Goal: Information Seeking & Learning: Learn about a topic

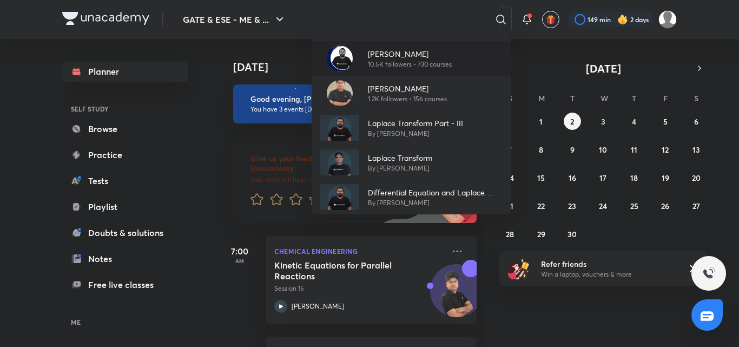
click at [381, 62] on p "10.5K followers • 730 courses" at bounding box center [410, 65] width 84 height 10
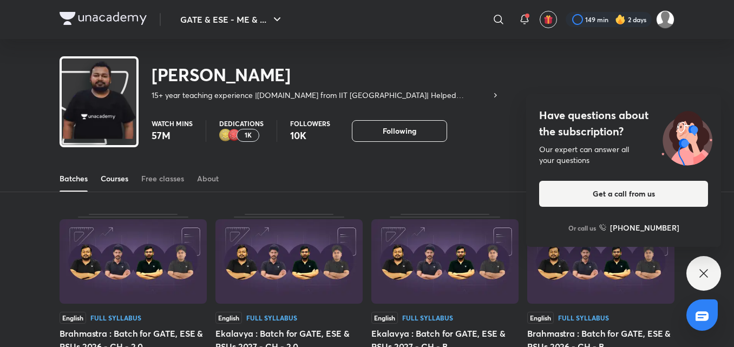
click at [110, 178] on div "Courses" at bounding box center [115, 178] width 28 height 11
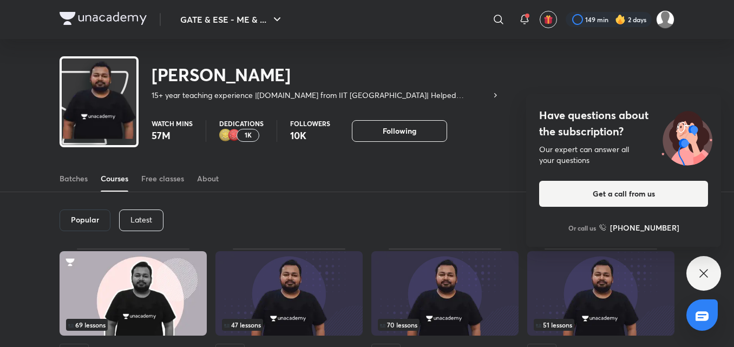
click at [152, 224] on div "Latest" at bounding box center [141, 220] width 44 height 22
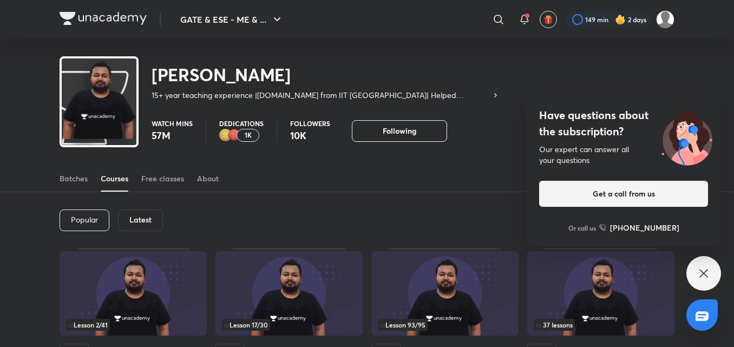
click at [708, 269] on icon at bounding box center [703, 273] width 13 height 13
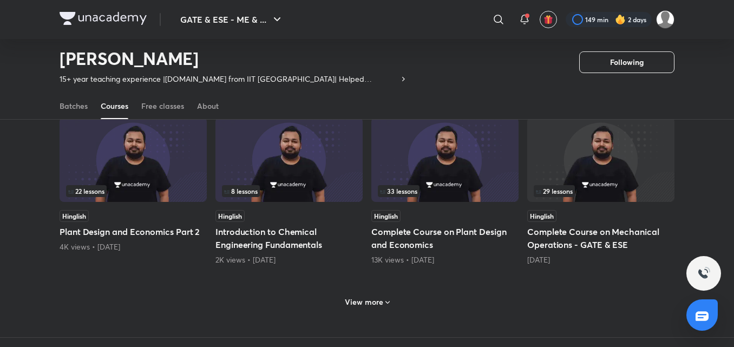
scroll to position [480, 0]
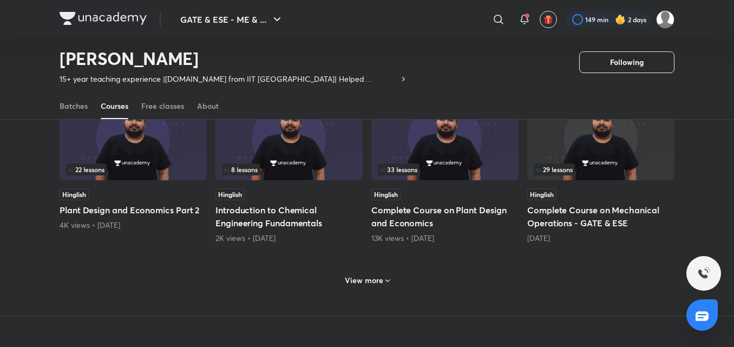
click at [367, 278] on h6 "View more" at bounding box center [364, 280] width 38 height 11
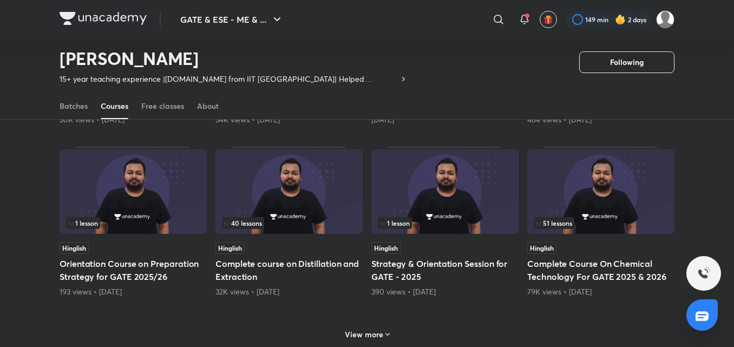
scroll to position [978, 0]
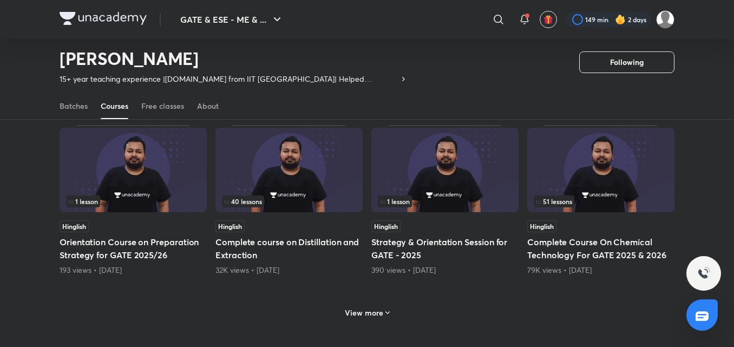
click at [578, 195] on img at bounding box center [600, 170] width 147 height 84
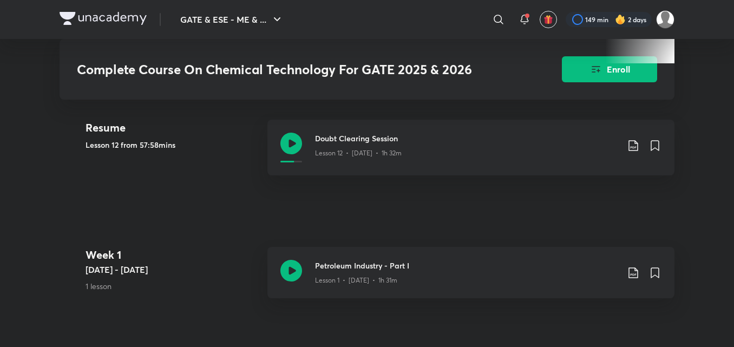
scroll to position [455, 0]
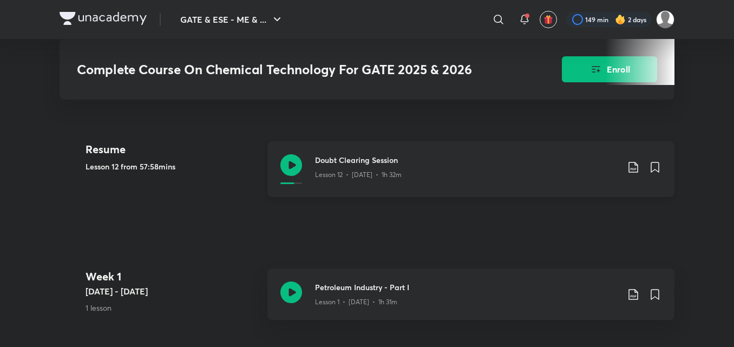
click at [631, 169] on icon at bounding box center [632, 167] width 9 height 11
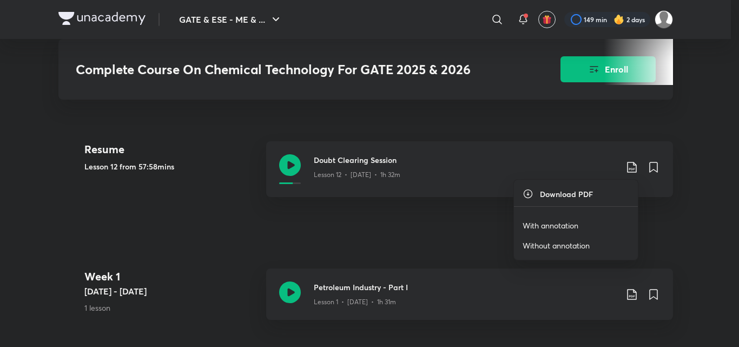
click at [563, 226] on p "With annotation" at bounding box center [551, 225] width 56 height 11
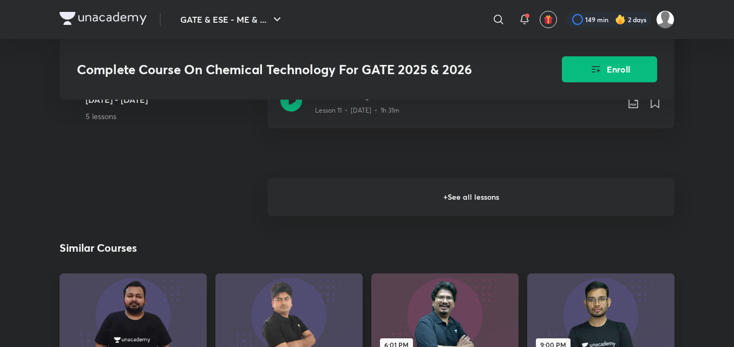
scroll to position [1385, 0]
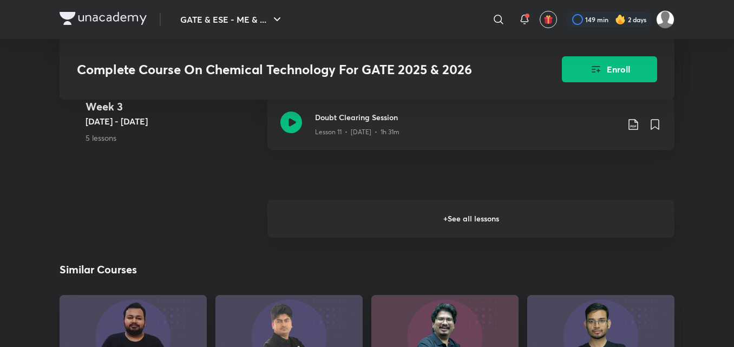
click at [511, 214] on h6 "+ See all lessons" at bounding box center [470, 219] width 407 height 38
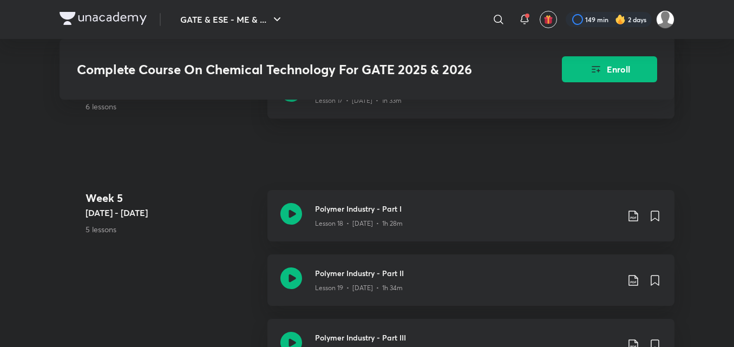
scroll to position [1883, 0]
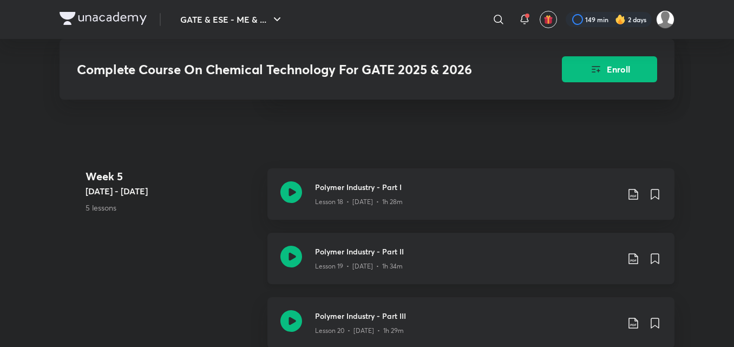
click at [631, 260] on icon at bounding box center [632, 258] width 9 height 11
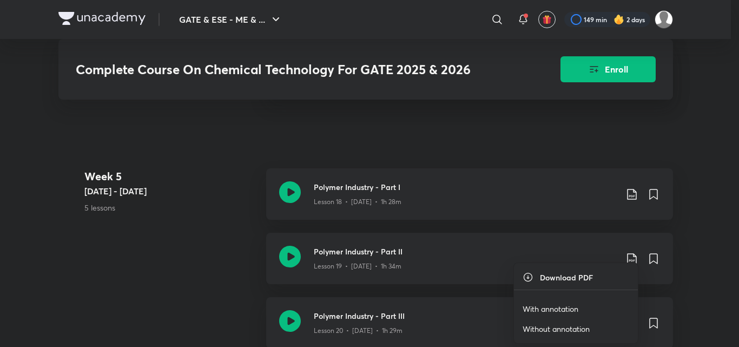
click at [557, 311] on p "With annotation" at bounding box center [551, 308] width 56 height 11
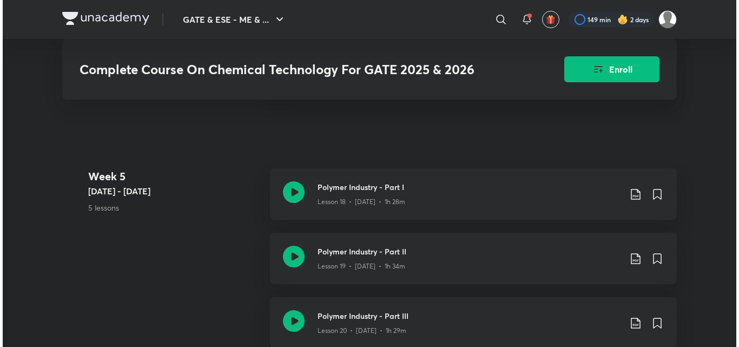
scroll to position [1579, 0]
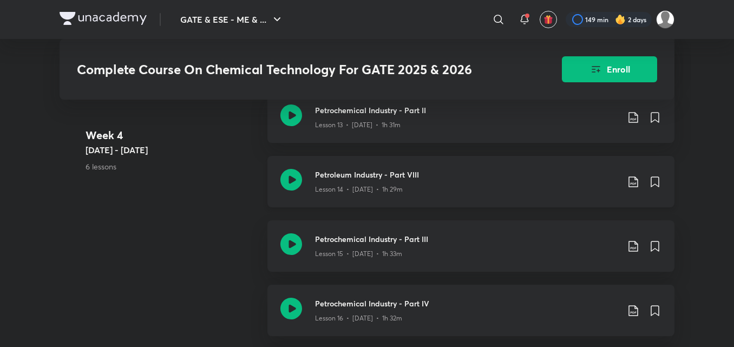
click at [633, 185] on icon at bounding box center [632, 181] width 9 height 11
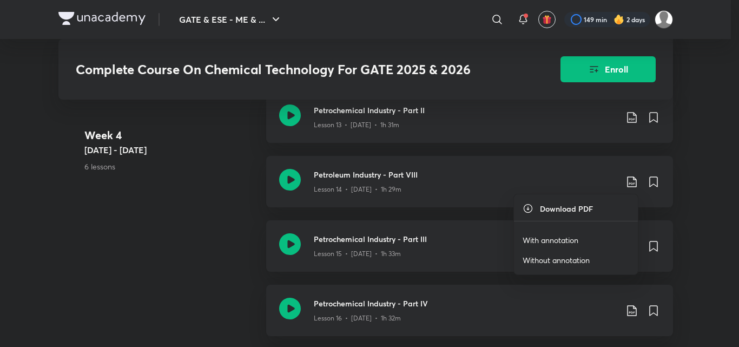
click at [547, 239] on p "With annotation" at bounding box center [551, 239] width 56 height 11
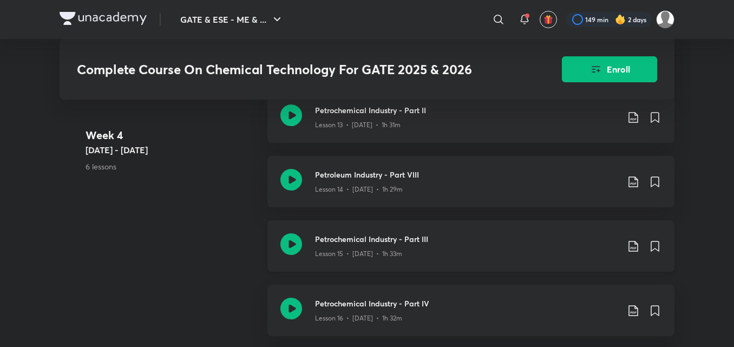
click at [635, 247] on icon at bounding box center [633, 246] width 13 height 13
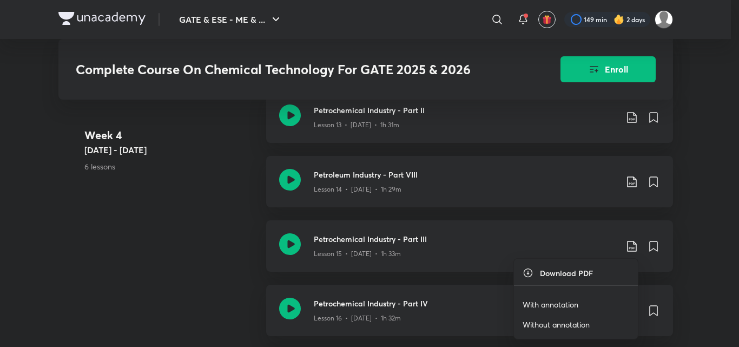
click at [555, 304] on p "With annotation" at bounding box center [551, 304] width 56 height 11
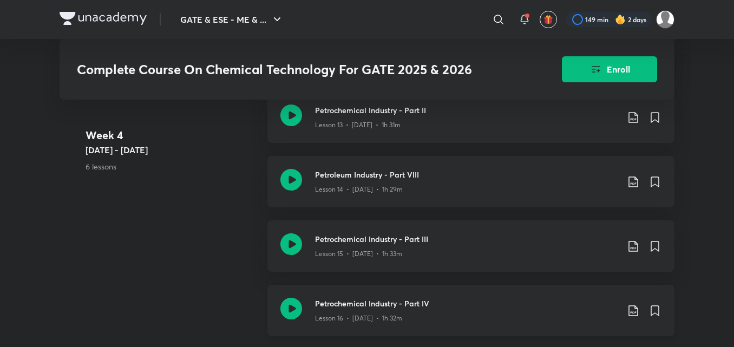
click at [630, 311] on icon at bounding box center [633, 310] width 13 height 13
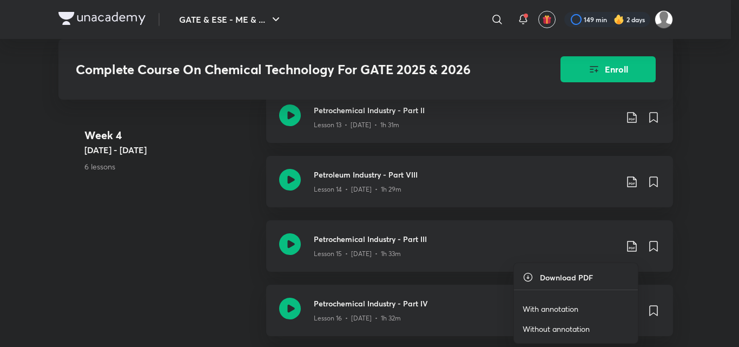
click at [574, 308] on p "With annotation" at bounding box center [551, 308] width 56 height 11
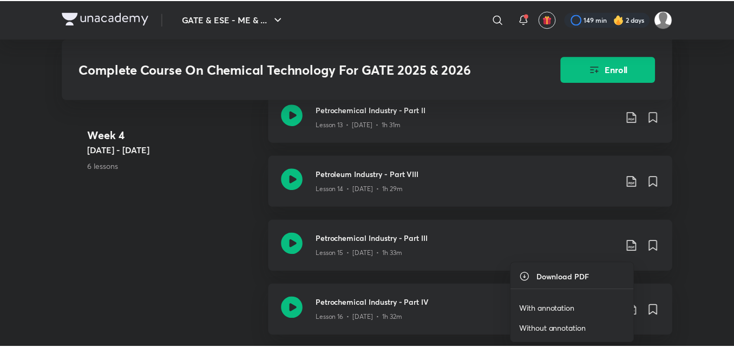
scroll to position [1582, 0]
